Goal: Information Seeking & Learning: Compare options

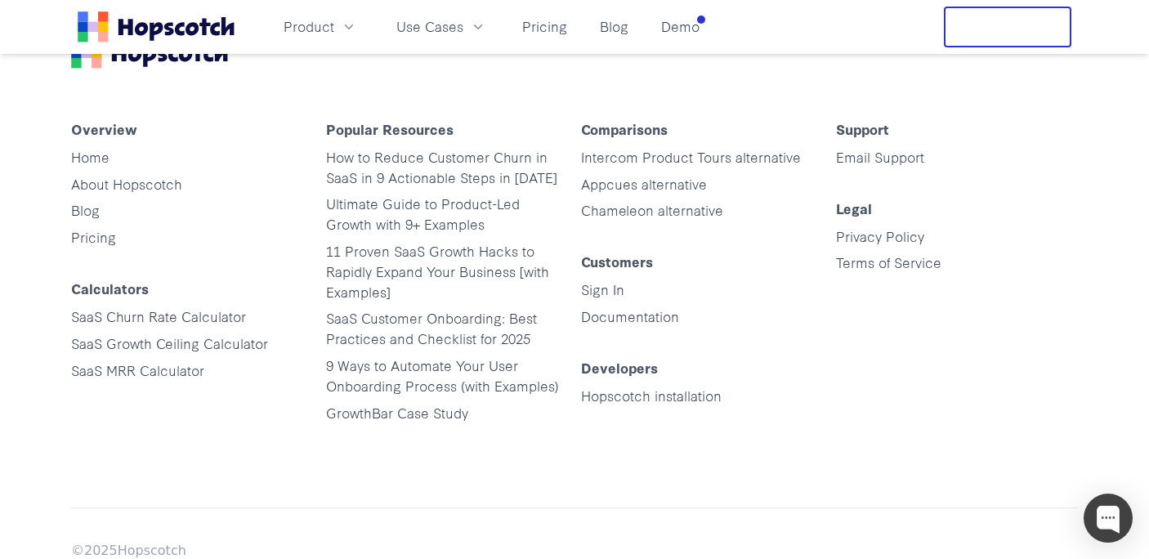
scroll to position [8247, 0]
click at [657, 156] on link "Intercom Product Tours alternative" at bounding box center [691, 155] width 220 height 19
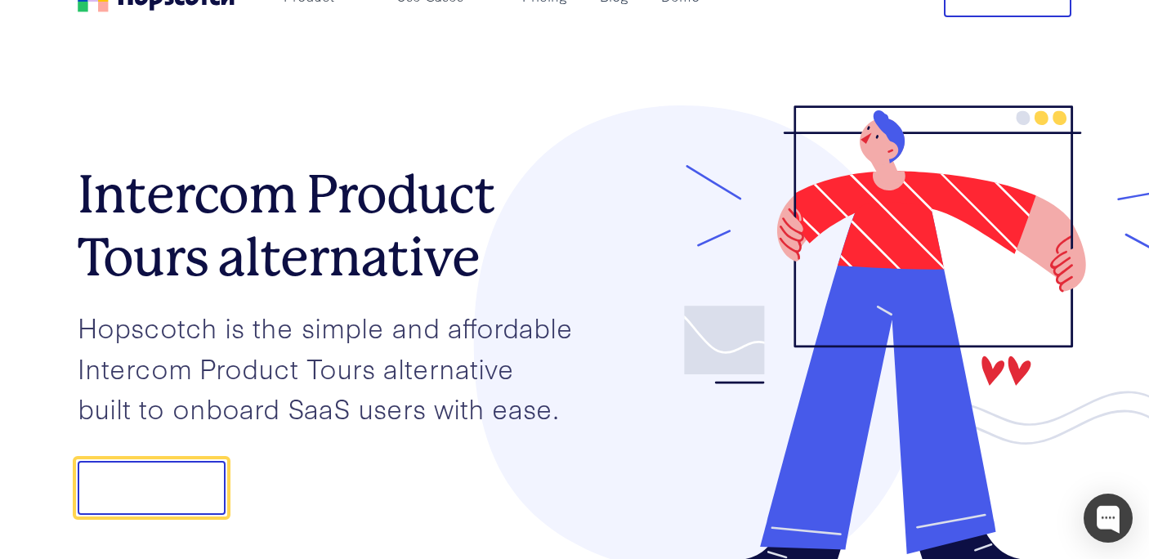
scroll to position [34, 0]
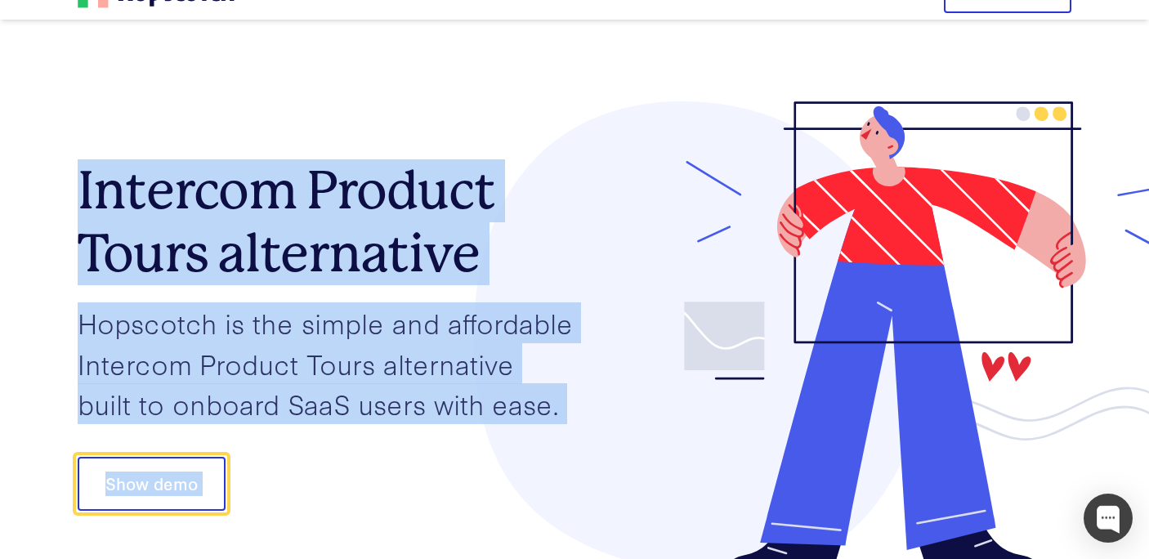
drag, startPoint x: 84, startPoint y: 172, endPoint x: 662, endPoint y: 403, distance: 621.9
click at [662, 403] on div "Intercom Product Tours alternative Hopscotch is the simple and affordable Inter…" at bounding box center [575, 339] width 994 height 476
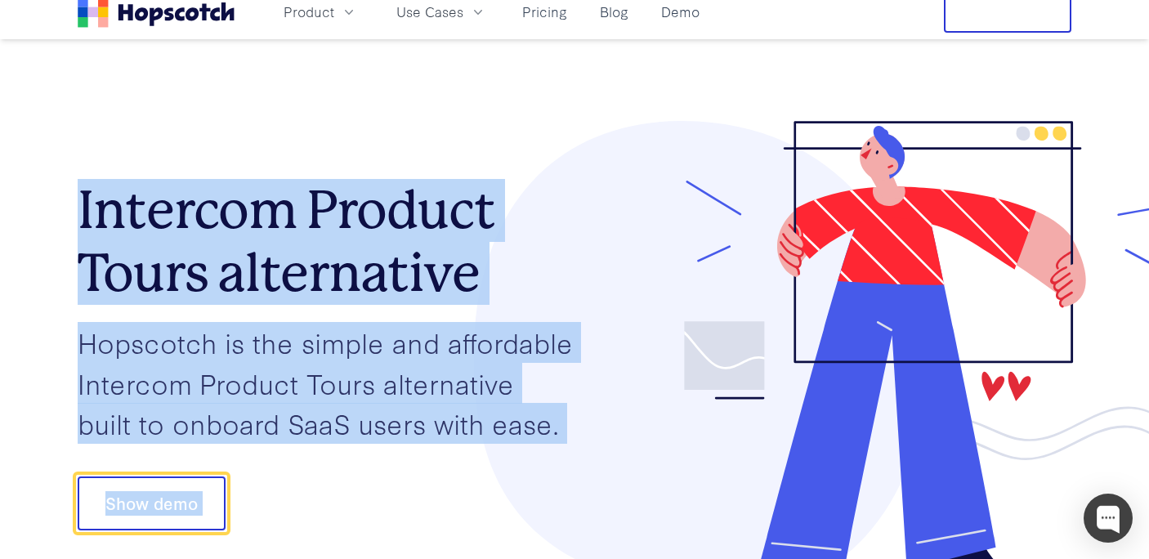
scroll to position [8, 0]
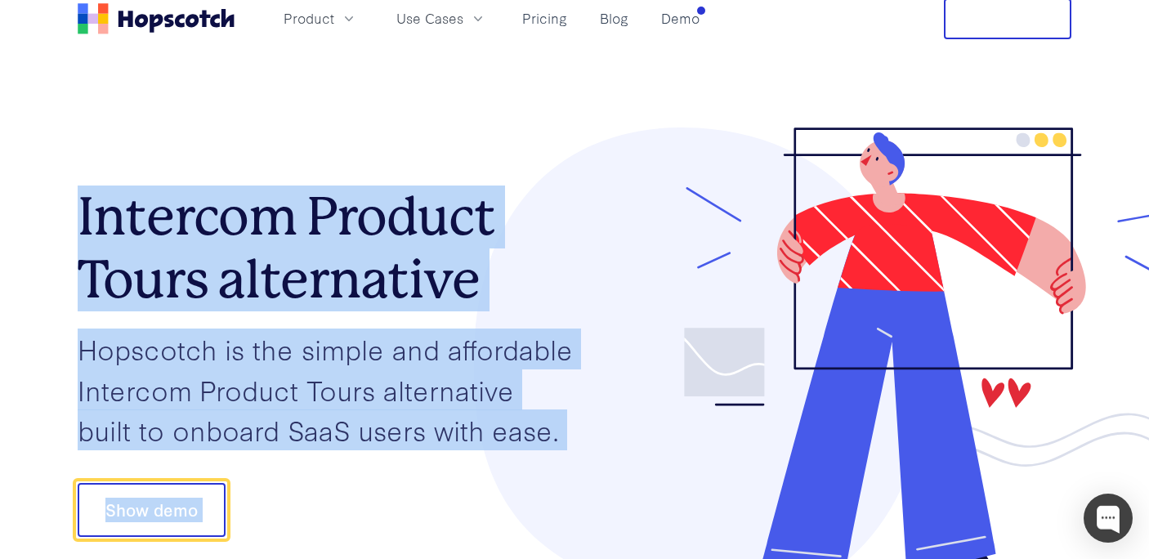
click at [167, 163] on div "Intercom Product Tours alternative Hopscotch is the simple and affordable Inter…" at bounding box center [575, 365] width 994 height 476
drag, startPoint x: 283, startPoint y: 234, endPoint x: 636, endPoint y: 400, distance: 389.6
click at [636, 400] on div "Intercom Product Tours alternative Hopscotch is the simple and affordable Inter…" at bounding box center [575, 365] width 994 height 476
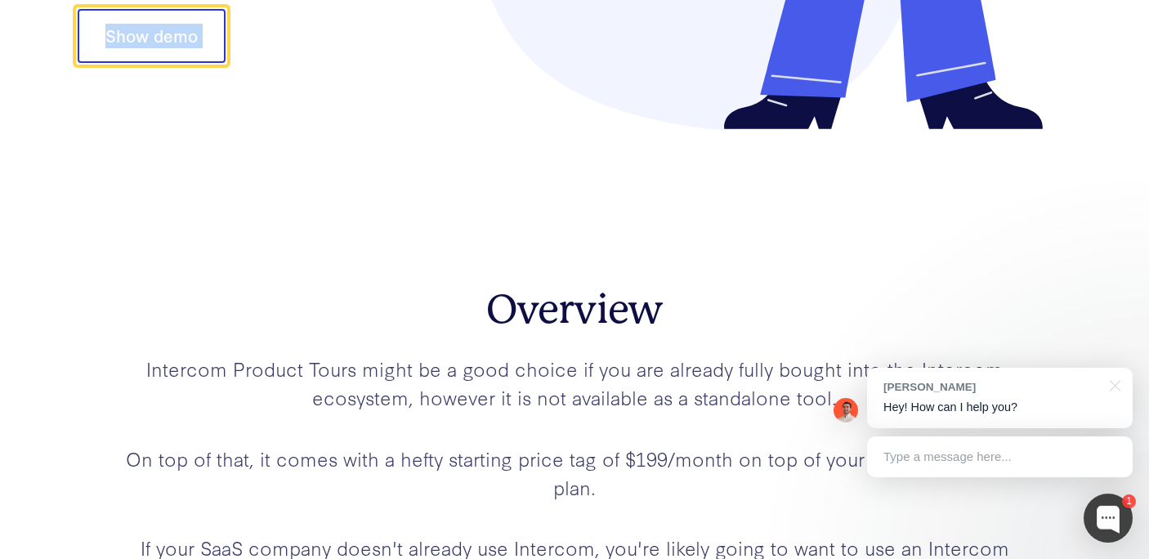
scroll to position [690, 0]
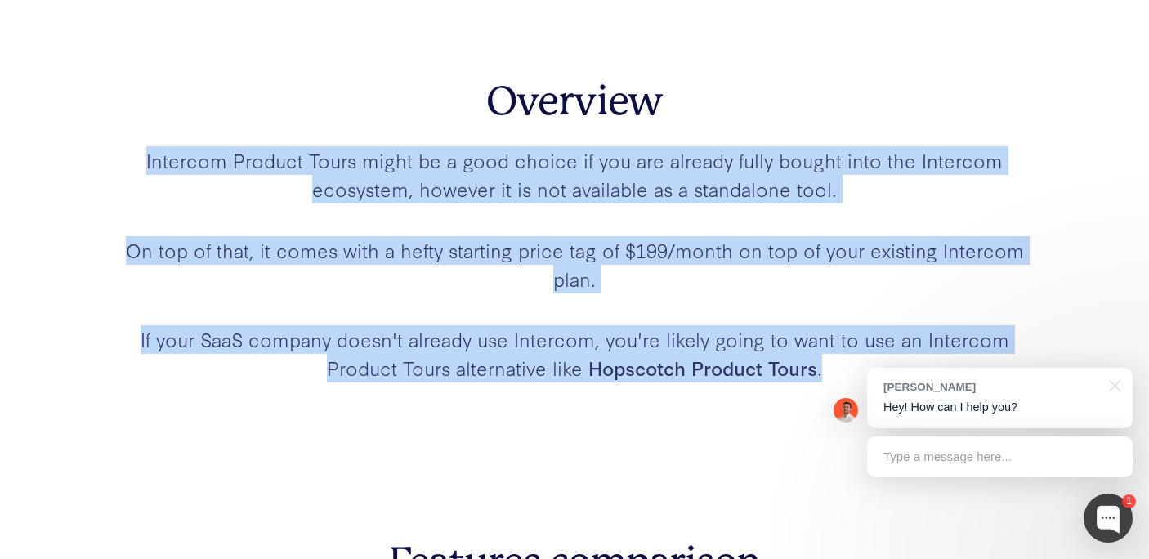
drag, startPoint x: 151, startPoint y: 167, endPoint x: 1060, endPoint y: 357, distance: 928.3
click at [1060, 357] on section "Overview Intercom Product Tours might be a good choice if you are already fully…" at bounding box center [575, 233] width 994 height 461
click at [184, 161] on link "Intercom Product Tours" at bounding box center [251, 159] width 210 height 27
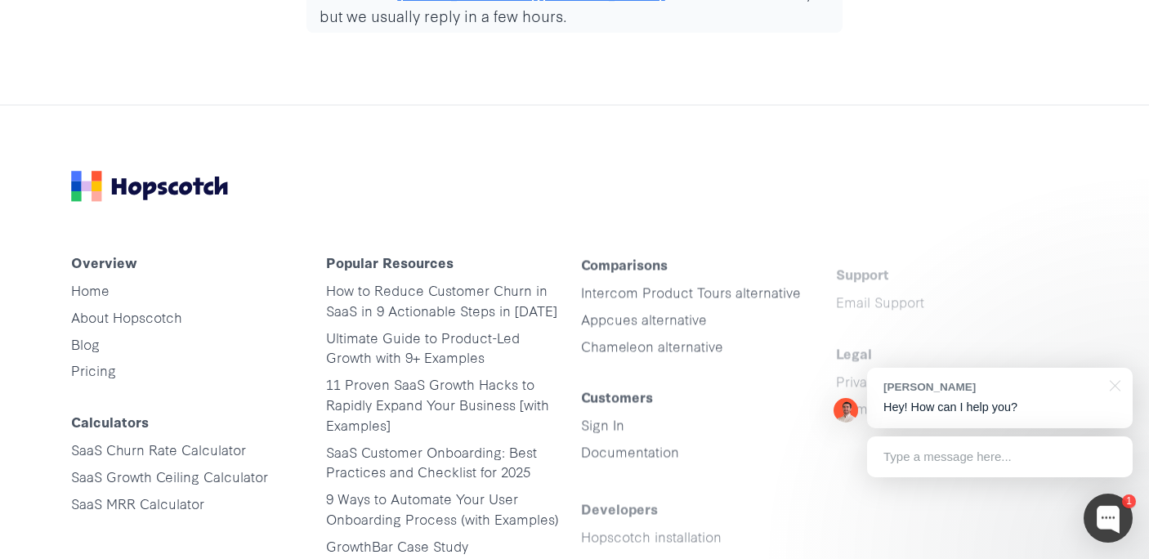
scroll to position [5396, 0]
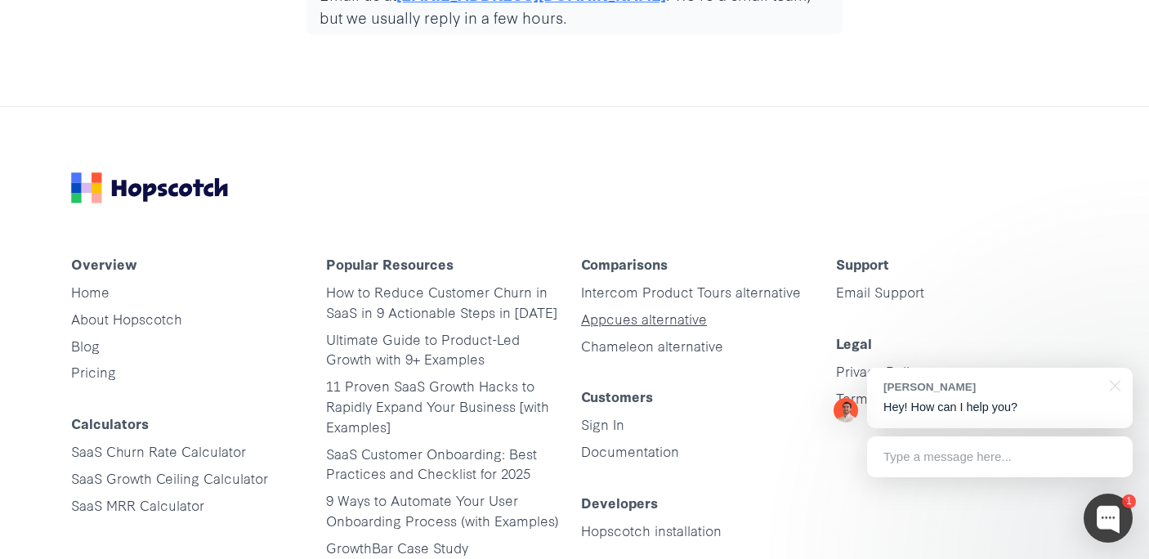
click at [684, 309] on link "Appcues alternative" at bounding box center [644, 318] width 126 height 19
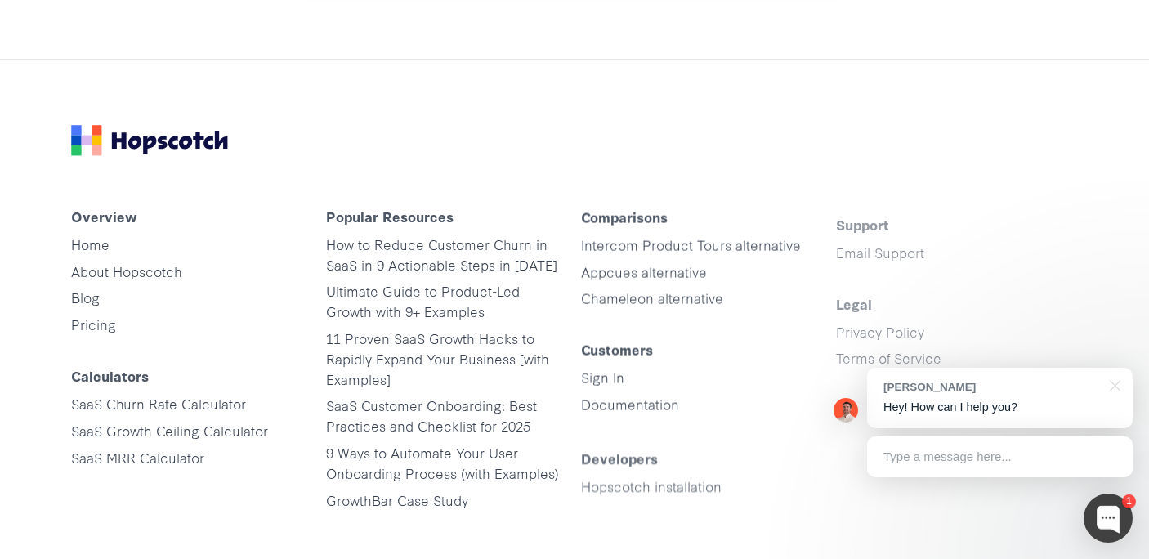
scroll to position [5489, 0]
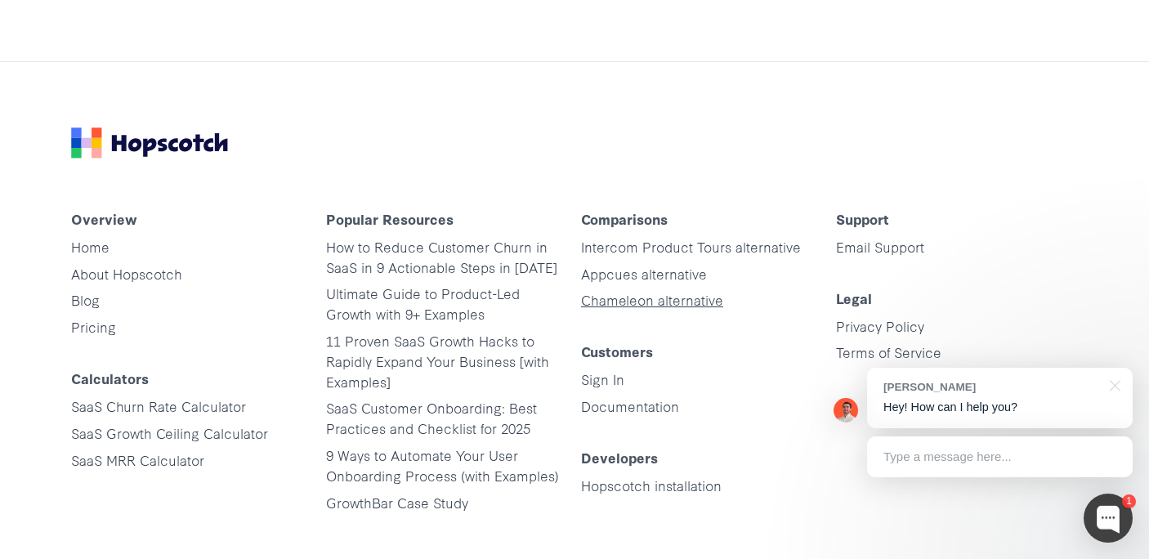
click at [659, 305] on link "Chameleon alternative" at bounding box center [652, 299] width 142 height 19
